Goal: Check status

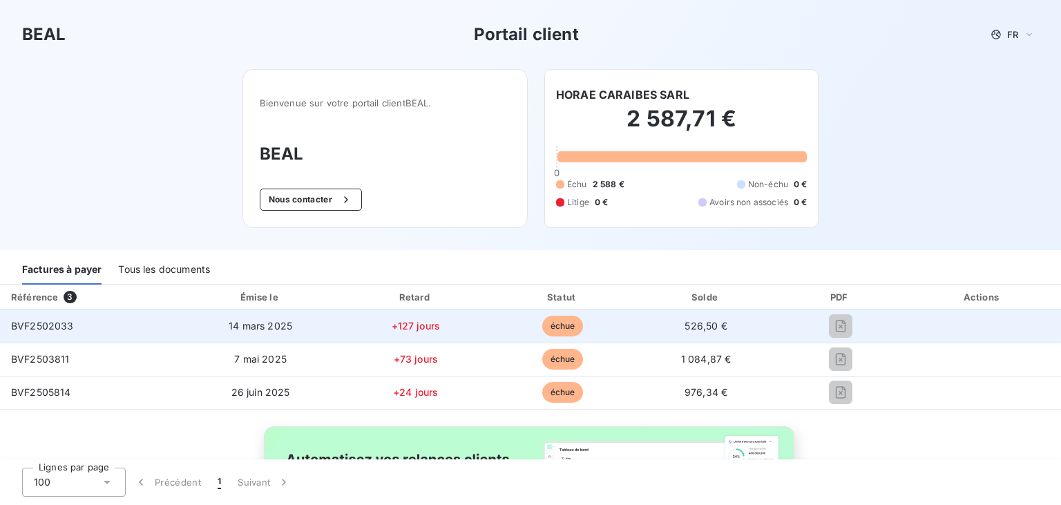
click at [52, 326] on span "BVF2502033" at bounding box center [42, 326] width 63 height 12
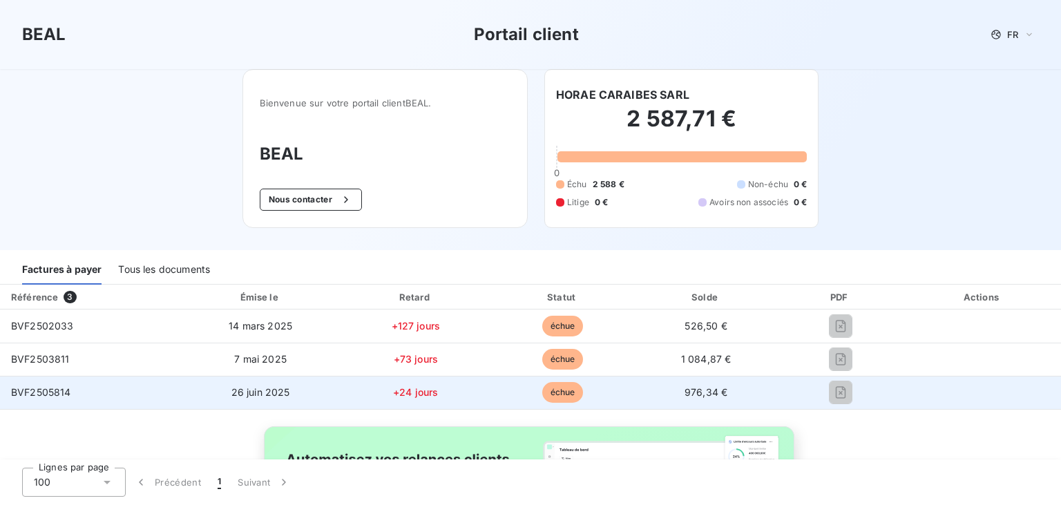
scroll to position [135, 0]
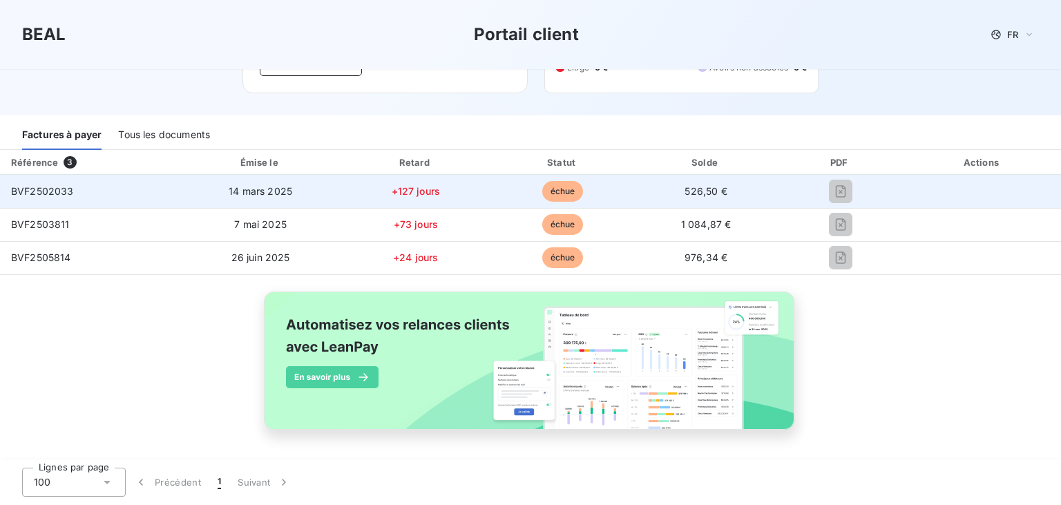
click at [17, 189] on span "BVF2502033" at bounding box center [42, 191] width 63 height 12
drag, startPoint x: 405, startPoint y: 194, endPoint x: 615, endPoint y: 200, distance: 210.1
click at [413, 195] on span "+127 jours" at bounding box center [416, 191] width 49 height 12
drag, startPoint x: 577, startPoint y: 192, endPoint x: 586, endPoint y: 193, distance: 9.1
click at [586, 193] on td "échue" at bounding box center [562, 191] width 145 height 33
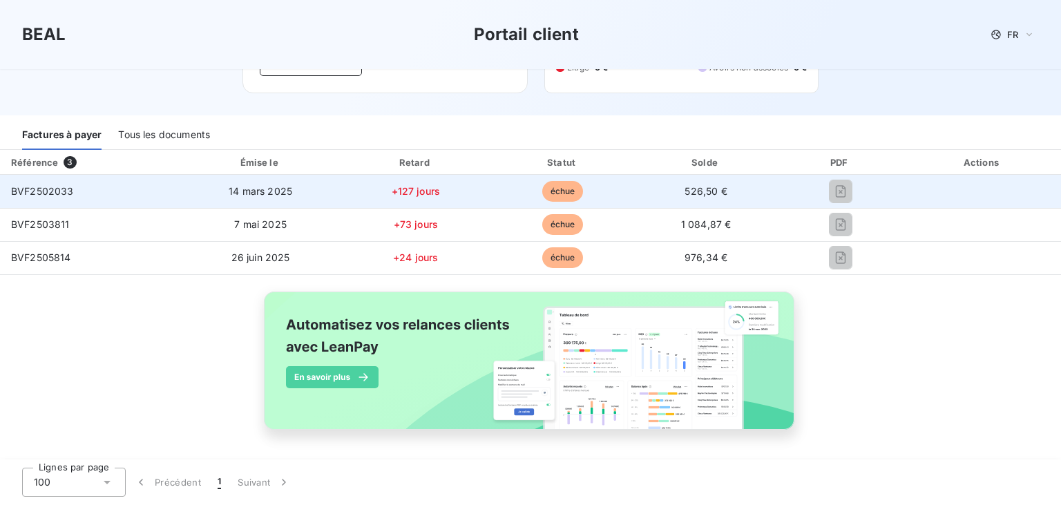
drag, startPoint x: 731, startPoint y: 193, endPoint x: 772, endPoint y: 192, distance: 41.5
click at [736, 194] on td "526,50 €" at bounding box center [706, 191] width 142 height 33
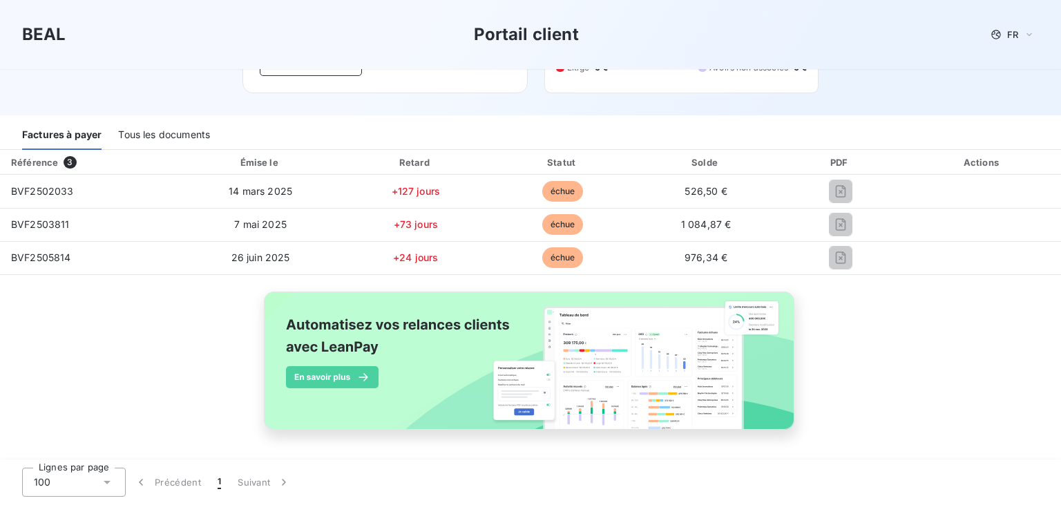
scroll to position [0, 0]
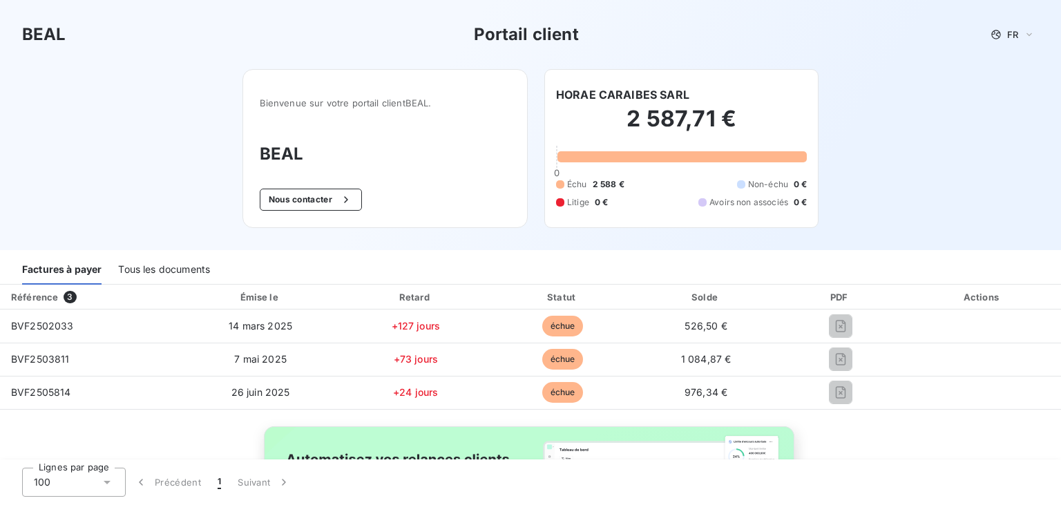
click at [180, 272] on div "Tous les documents" at bounding box center [164, 270] width 92 height 29
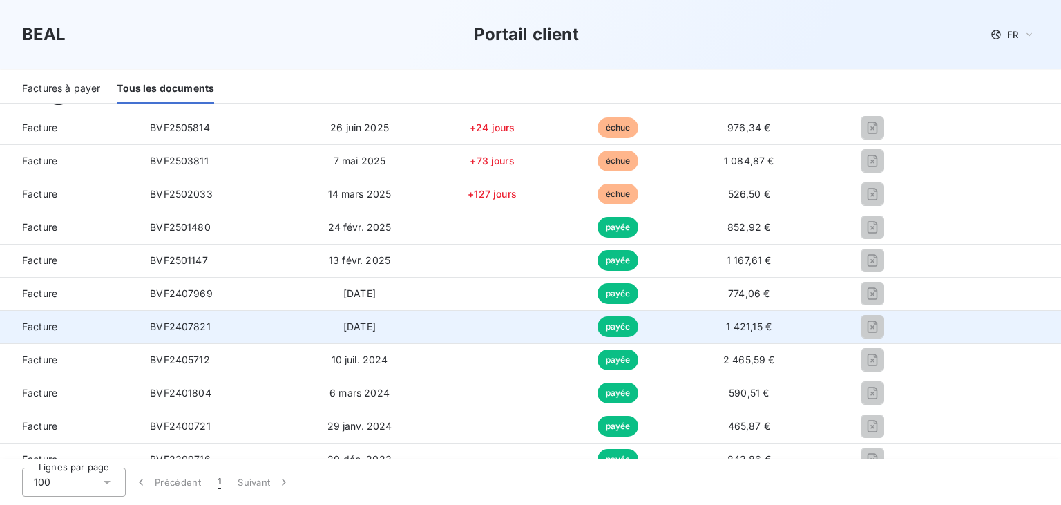
scroll to position [209, 0]
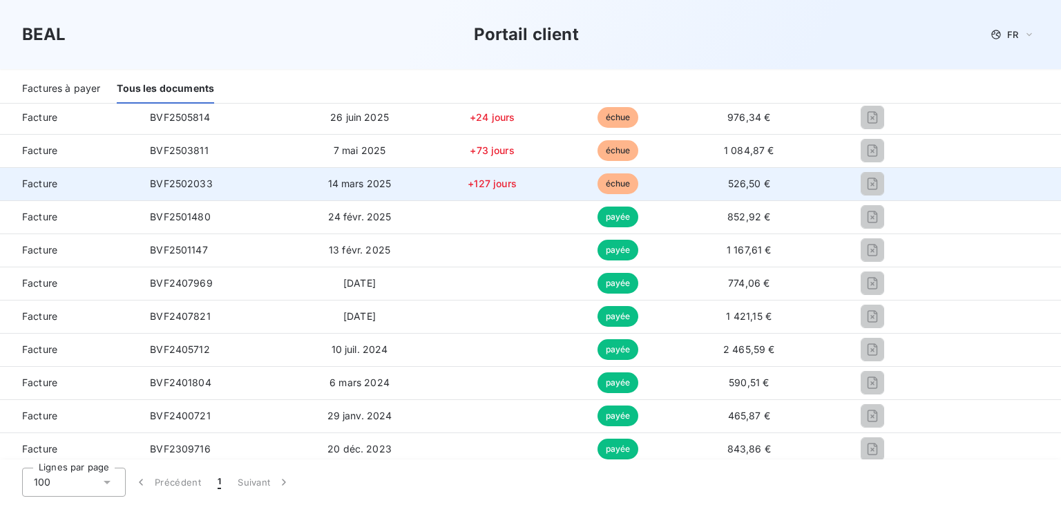
click at [408, 192] on td "14 mars 2025" at bounding box center [359, 183] width 138 height 33
click at [165, 181] on span "BVF2502033" at bounding box center [181, 184] width 63 height 12
copy span "BVF2502033"
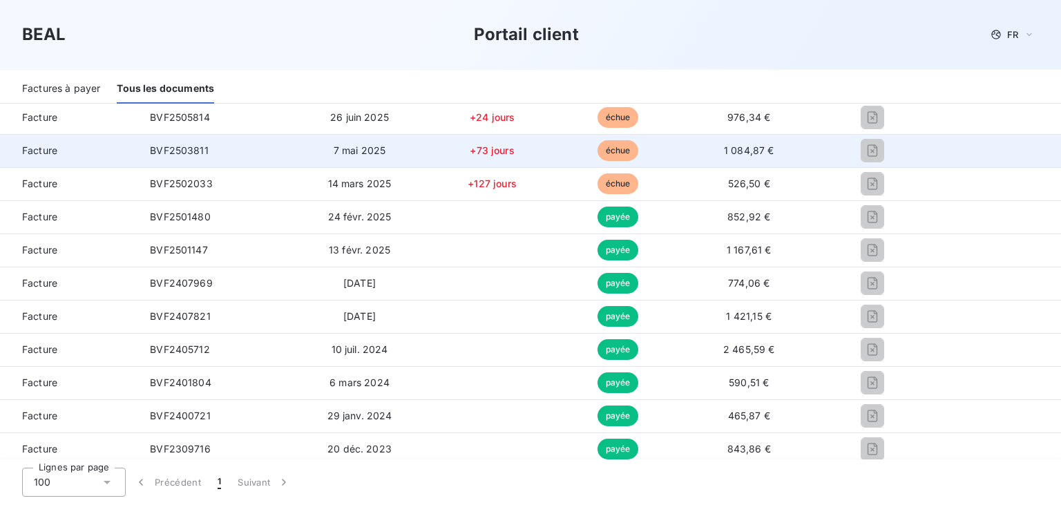
click at [159, 153] on span "BVF2503811" at bounding box center [179, 150] width 59 height 12
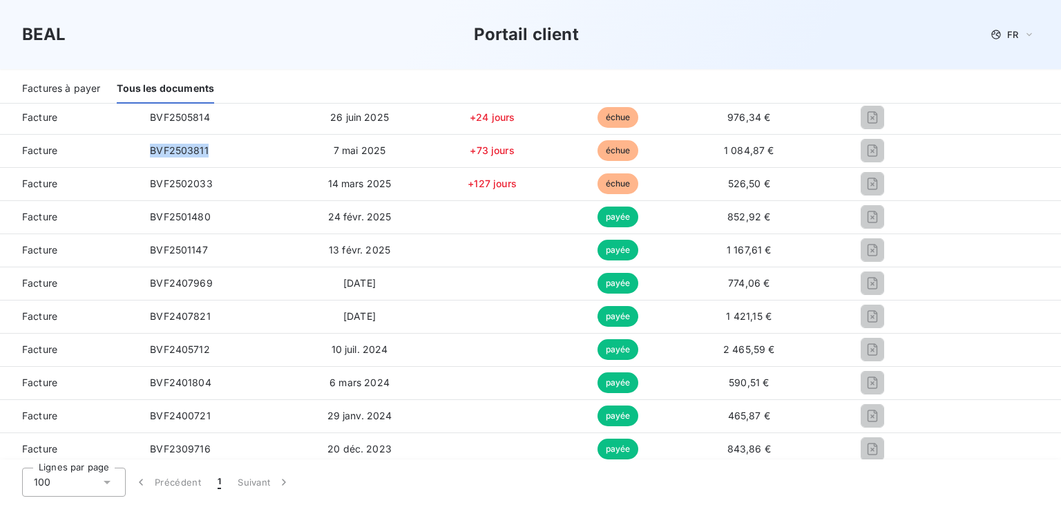
copy span "BVF2503811"
